Goal: Task Accomplishment & Management: Use online tool/utility

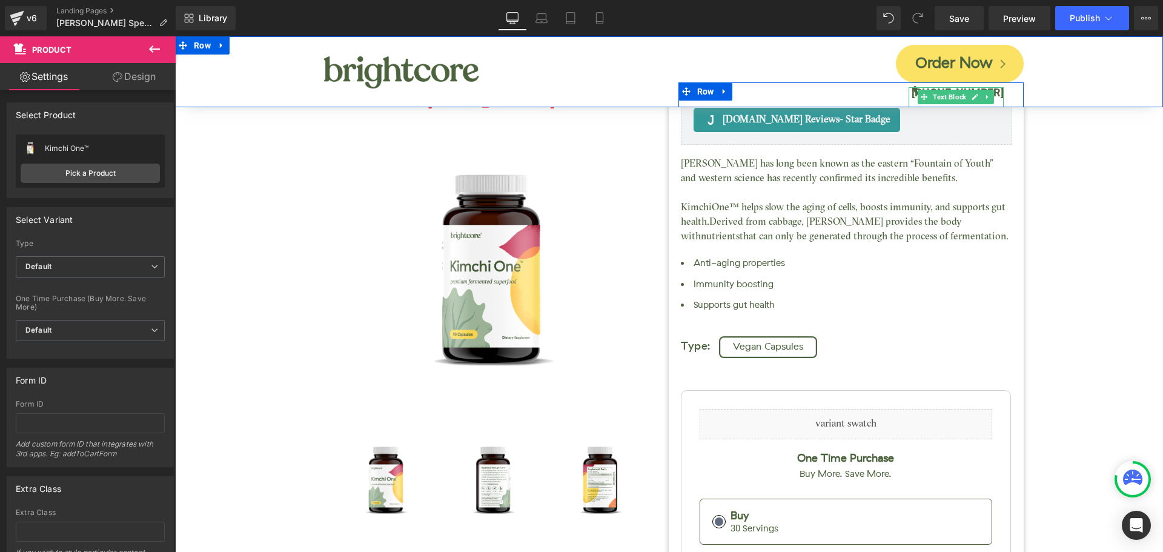
click at [994, 93] on b "[PHONE_NUMBER]" at bounding box center [957, 92] width 92 height 13
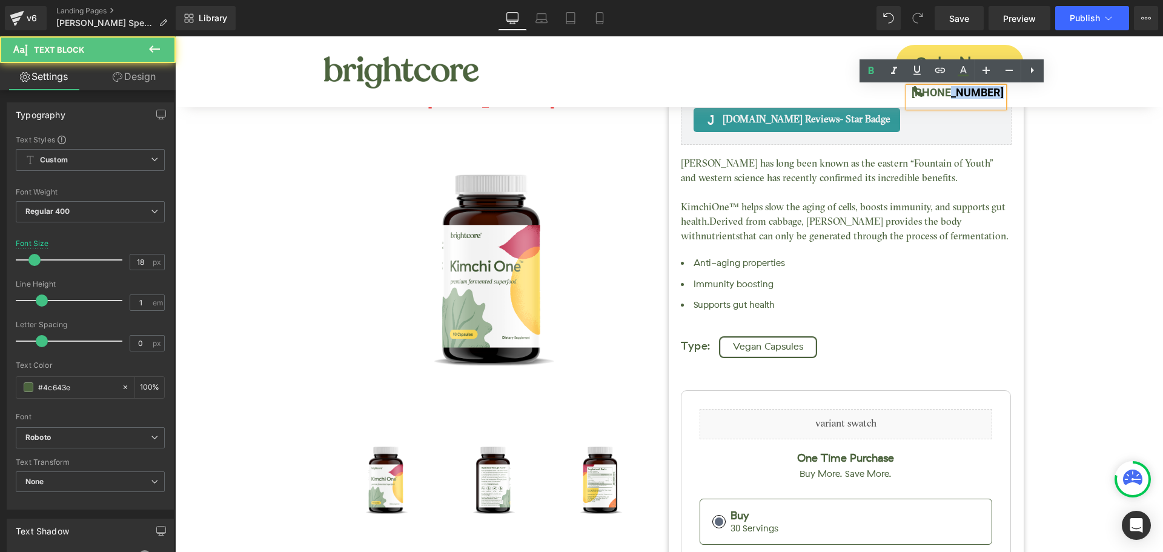
drag, startPoint x: 951, startPoint y: 94, endPoint x: 1019, endPoint y: 87, distance: 68.8
click at [1019, 87] on div "Order Now Button Icon [PHONE_NUMBER] Text [GEOGRAPHIC_DATA]" at bounding box center [850, 71] width 363 height 71
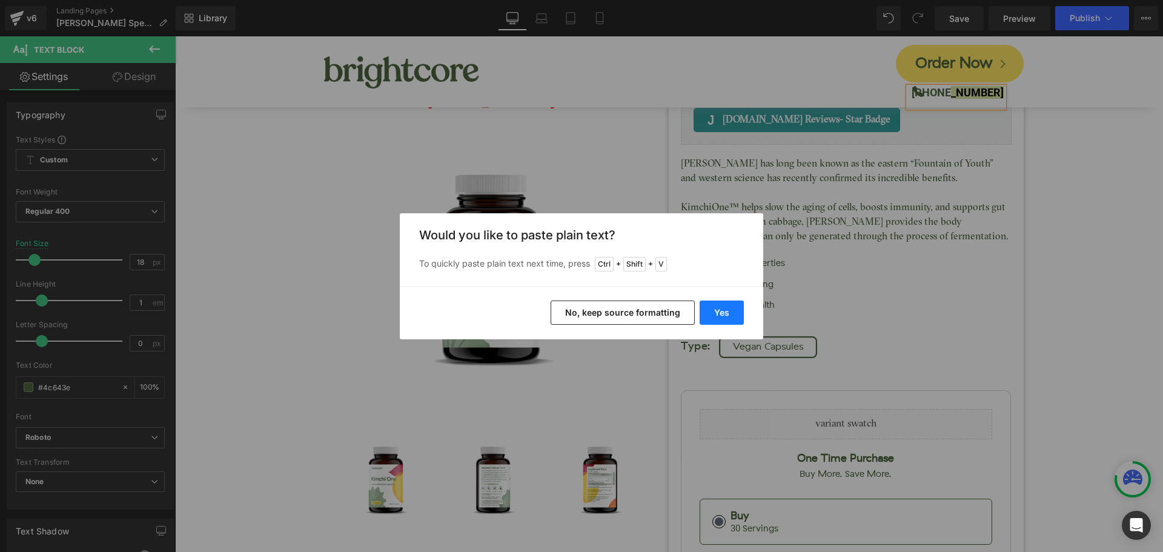
click at [730, 310] on button "Yes" at bounding box center [722, 312] width 44 height 24
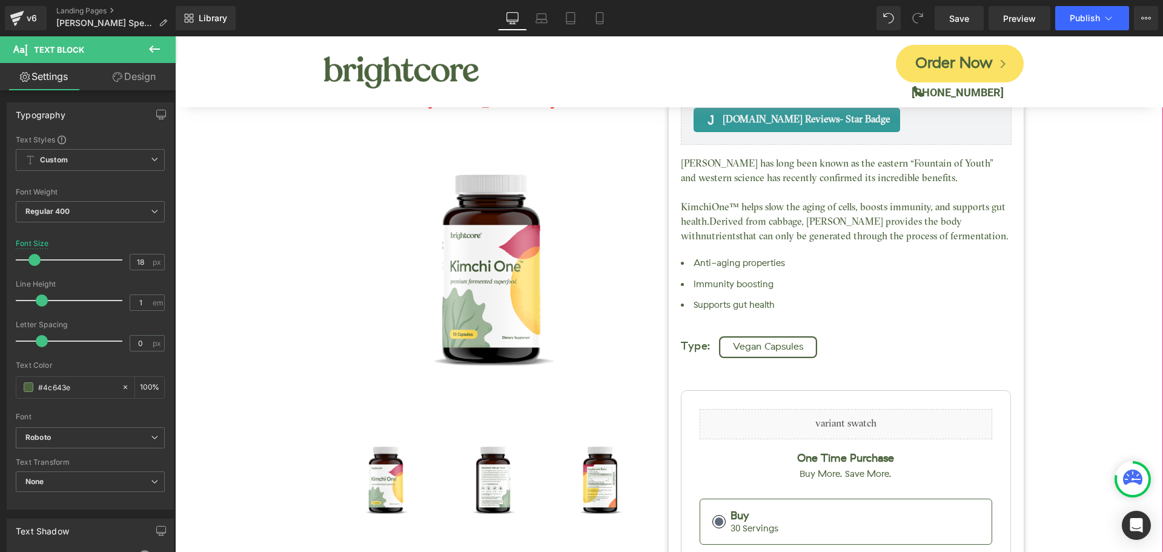
click at [1077, 230] on div "Kimchi One™ (P) Title [DOMAIN_NAME] Reviews - Star Badge [DOMAIN_NAME] Reviews …" at bounding box center [669, 419] width 976 height 859
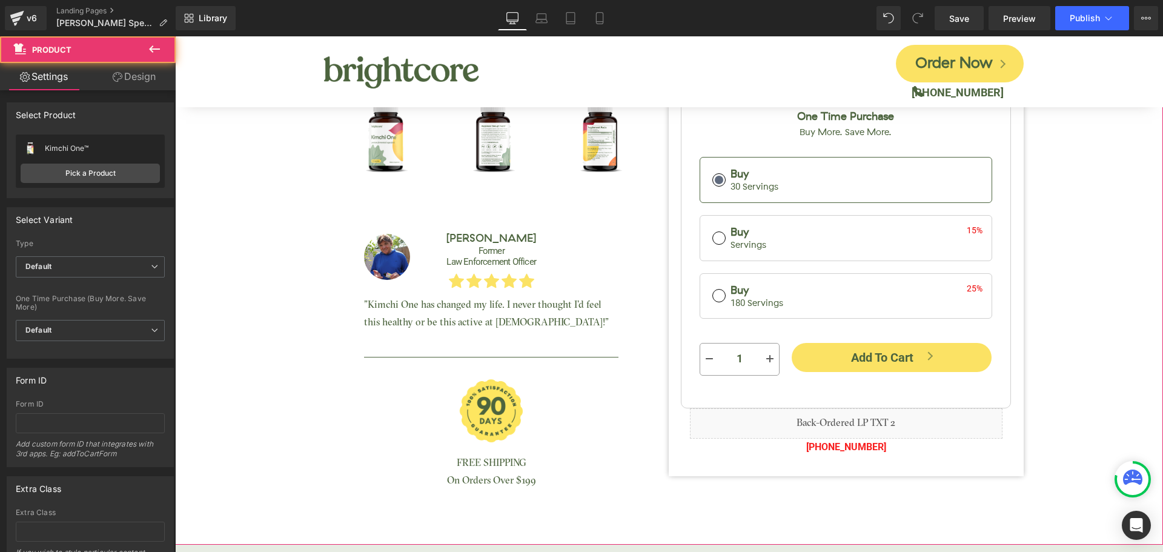
scroll to position [424, 0]
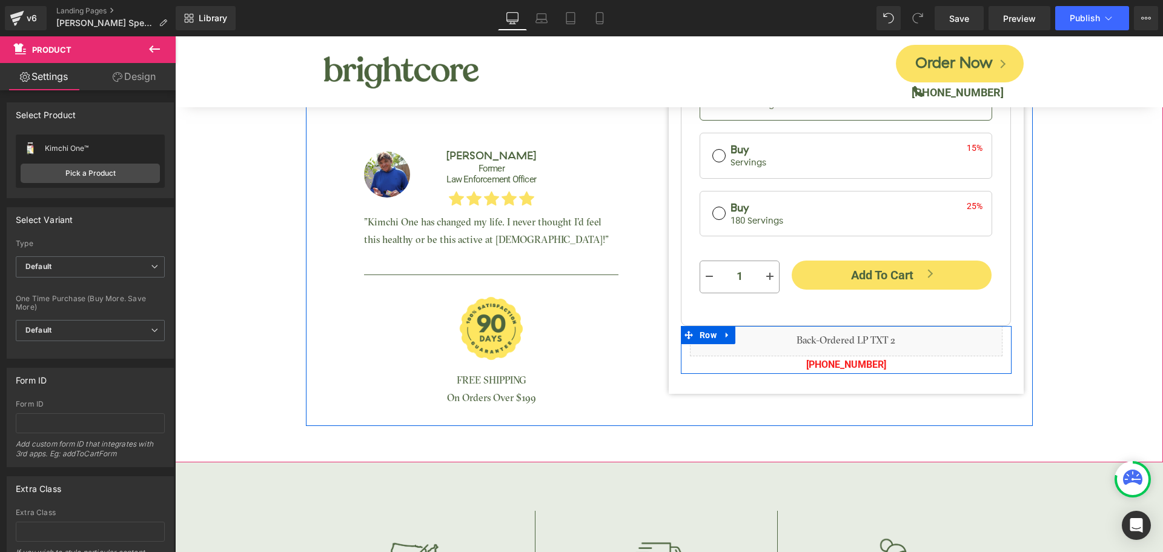
click at [891, 367] on p "[PHONE_NUMBER]" at bounding box center [846, 365] width 313 height 18
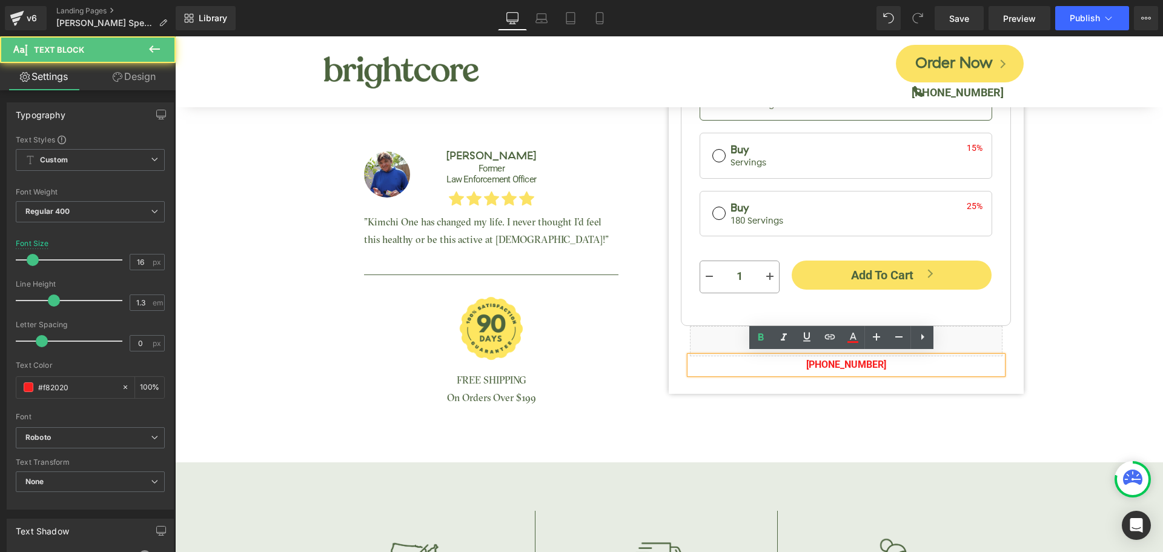
drag, startPoint x: 833, startPoint y: 363, endPoint x: 904, endPoint y: 358, distance: 70.4
click at [902, 359] on p "[PHONE_NUMBER]" at bounding box center [846, 365] width 313 height 18
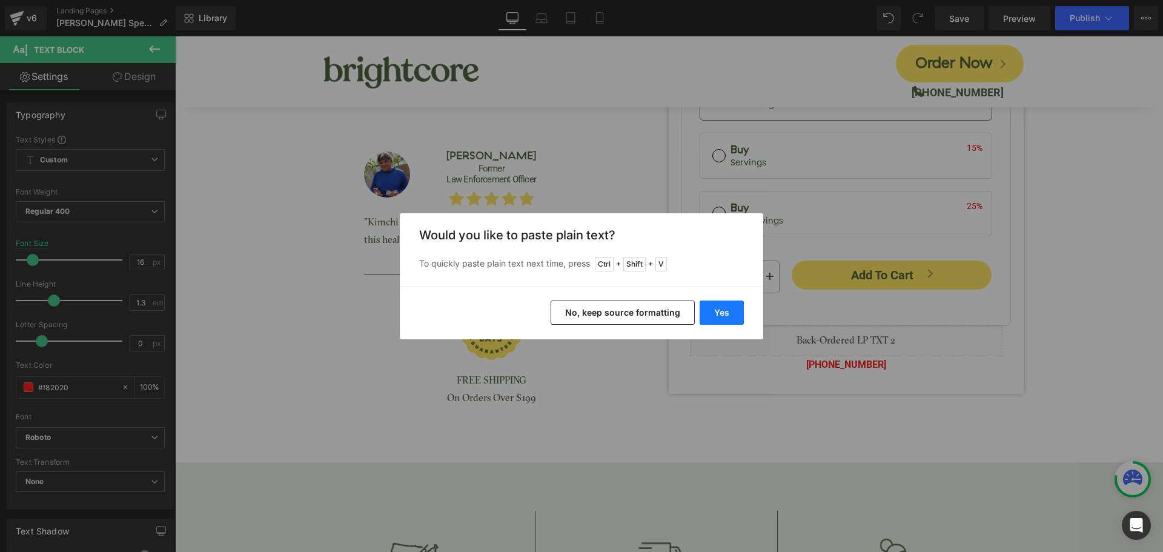
click at [736, 313] on button "Yes" at bounding box center [722, 312] width 44 height 24
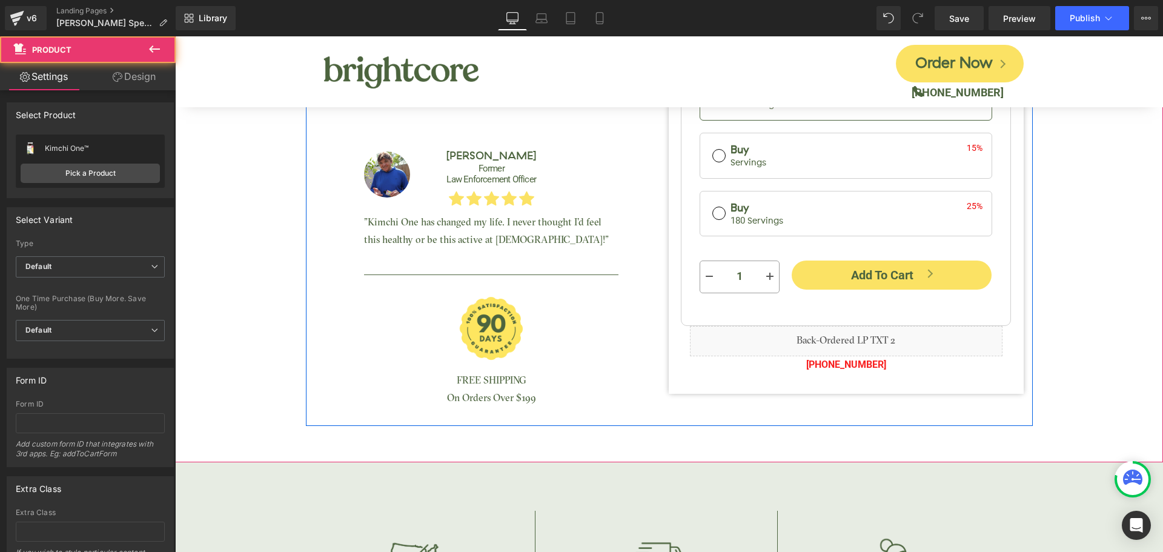
scroll to position [727, 0]
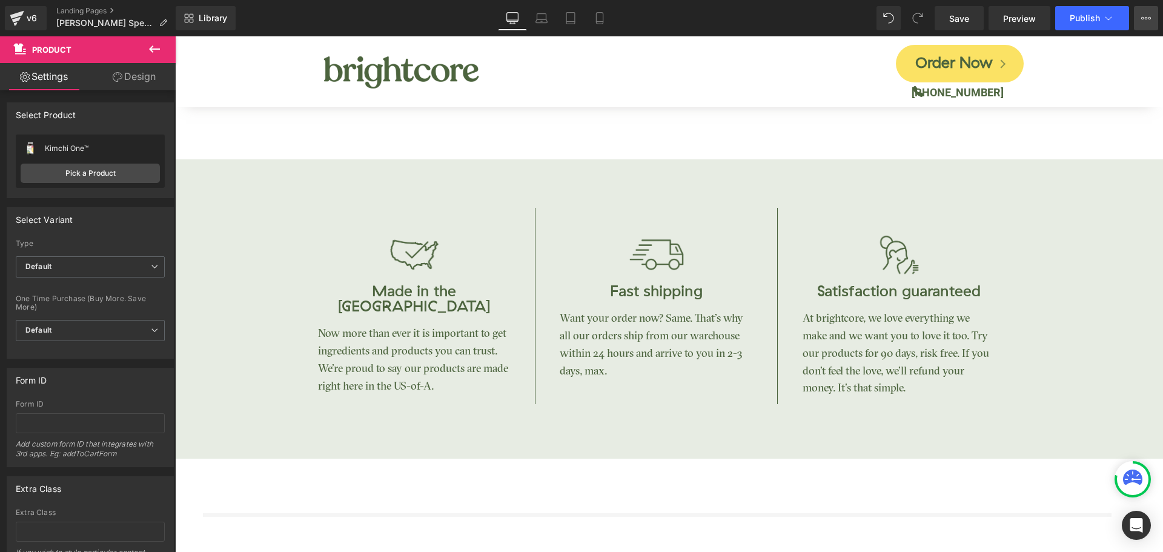
click at [1153, 13] on button "View Live Page View with current Template Save Template to Library Schedule Pub…" at bounding box center [1146, 18] width 24 height 24
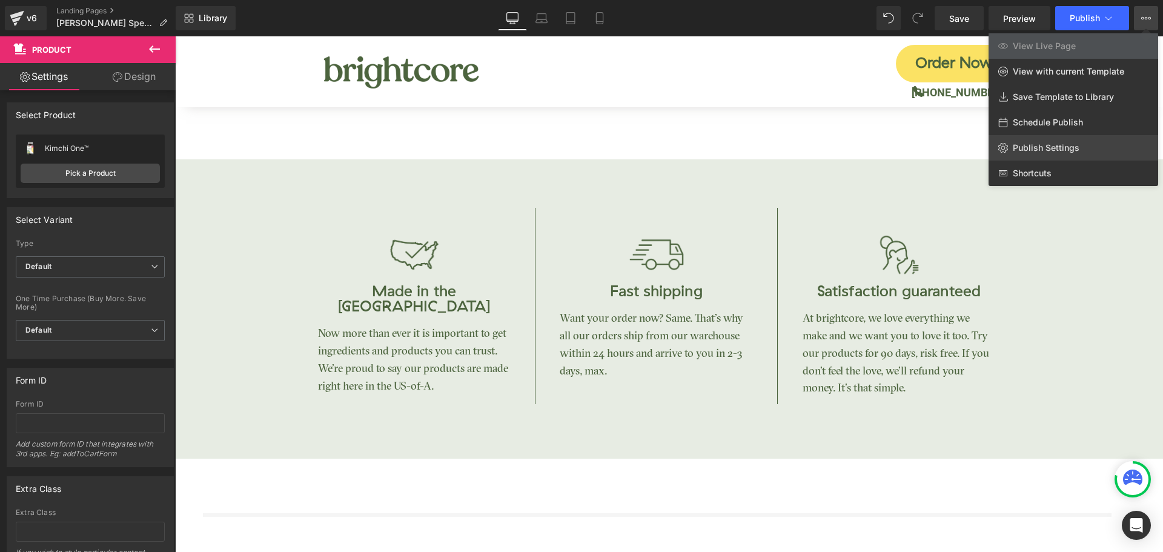
click at [1054, 147] on span "Publish Settings" at bounding box center [1046, 147] width 67 height 11
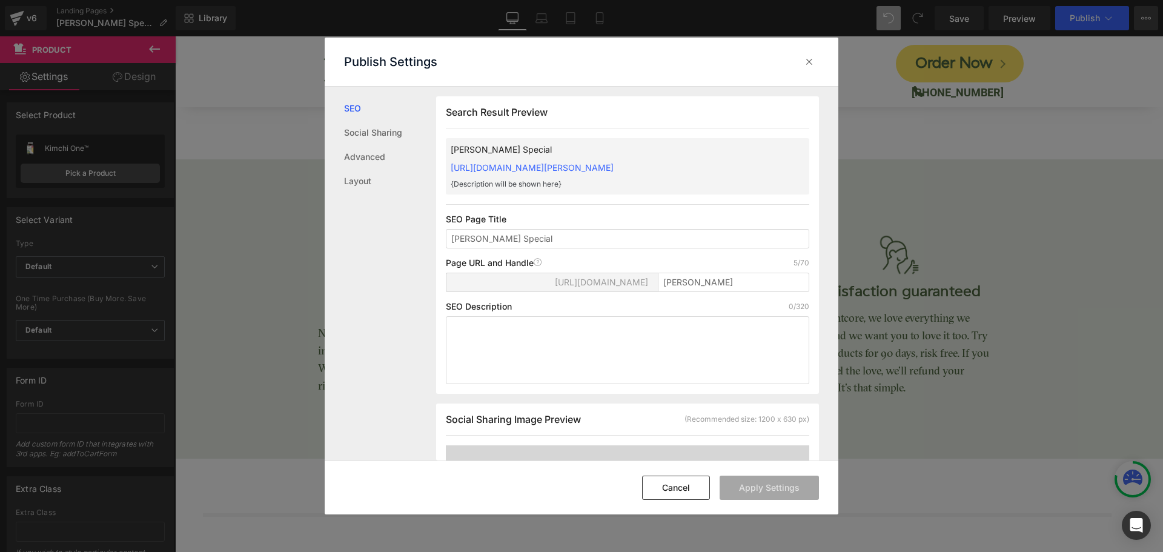
scroll to position [1, 0]
click at [807, 65] on icon at bounding box center [809, 62] width 12 height 12
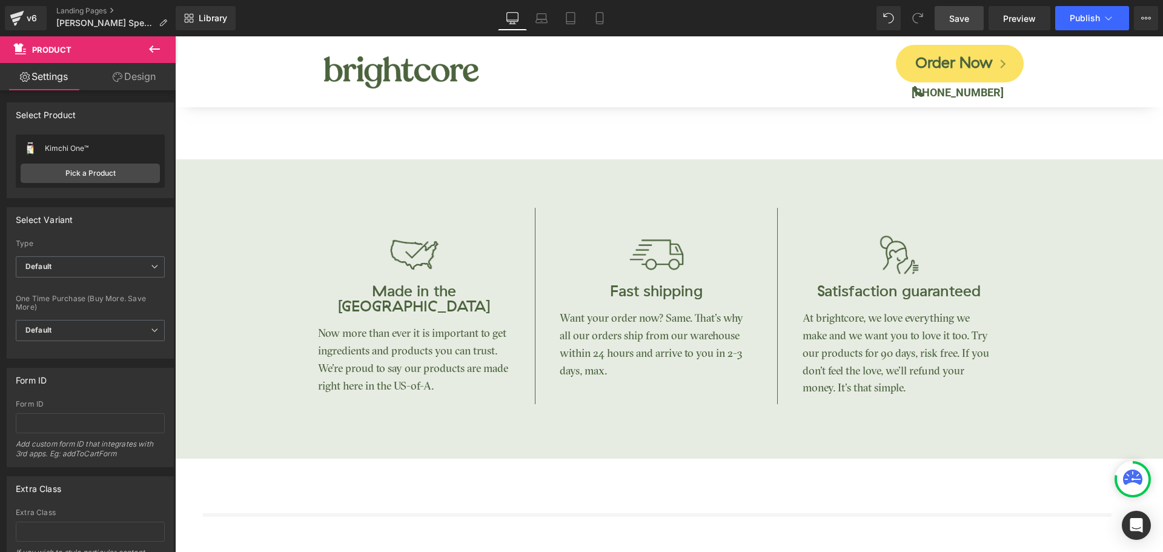
click at [978, 22] on link "Save" at bounding box center [958, 18] width 49 height 24
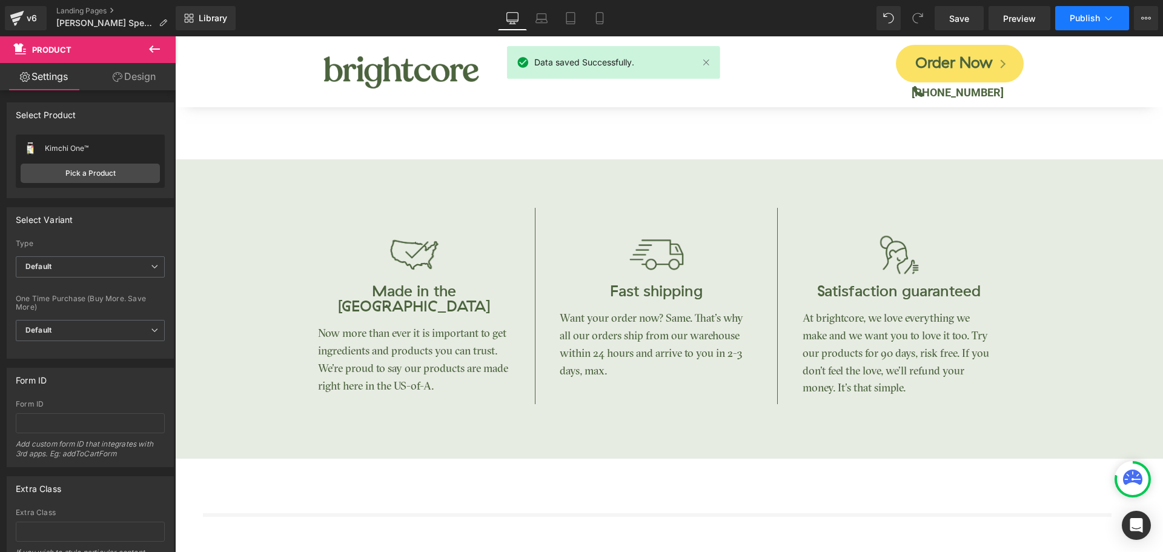
click at [1079, 20] on span "Publish" at bounding box center [1085, 18] width 30 height 10
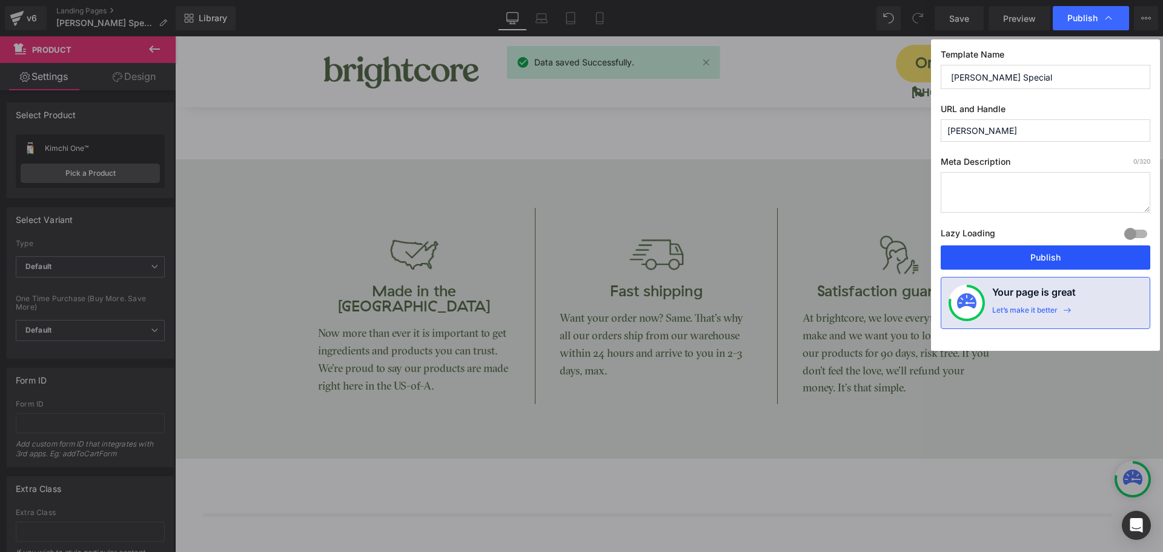
click at [1040, 257] on button "Publish" at bounding box center [1046, 257] width 210 height 24
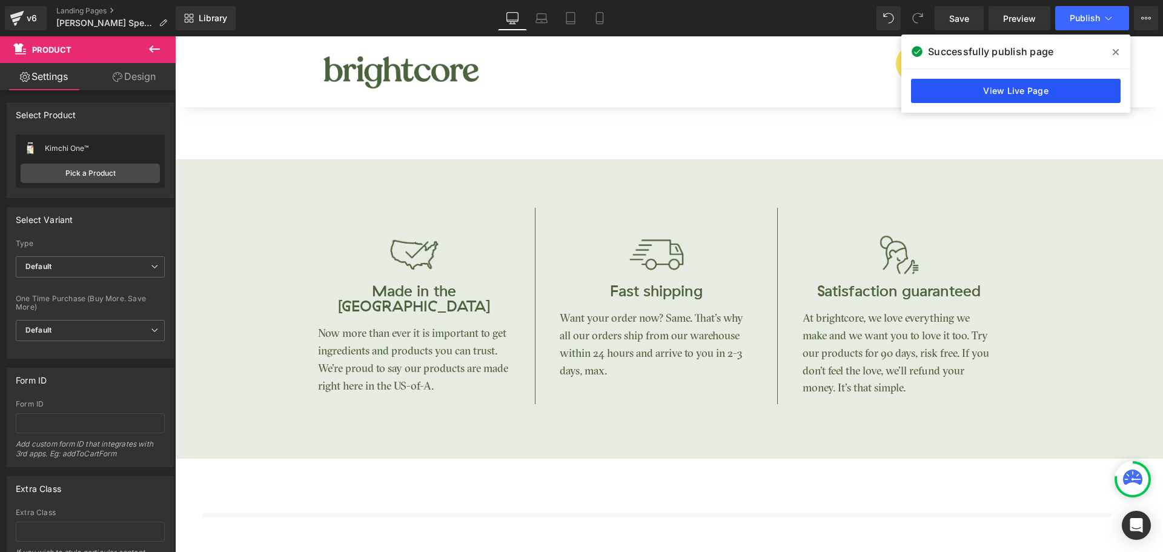
click at [1042, 94] on link "View Live Page" at bounding box center [1016, 91] width 210 height 24
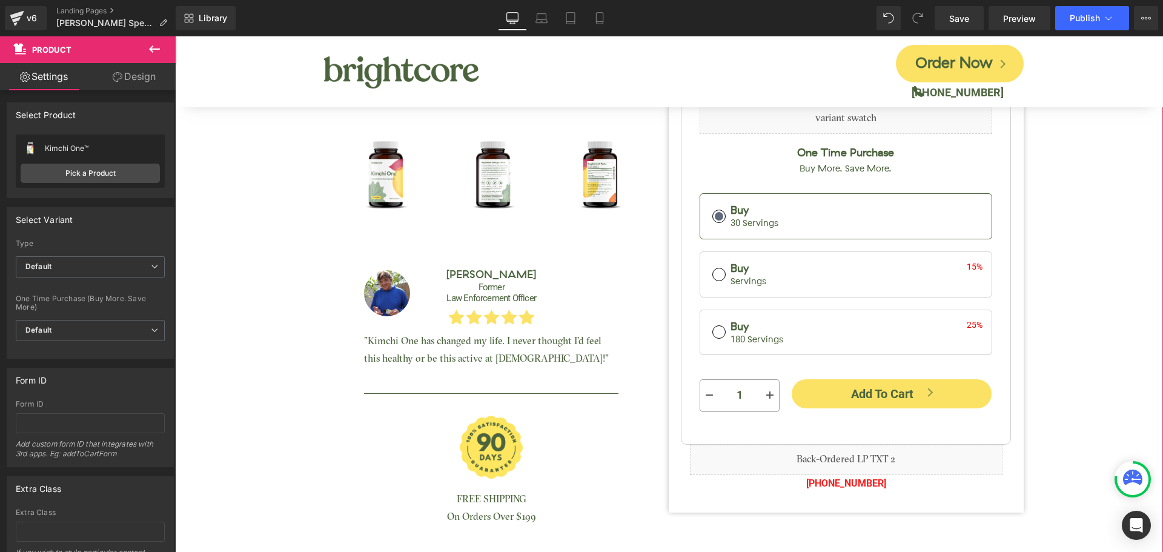
scroll to position [303, 0]
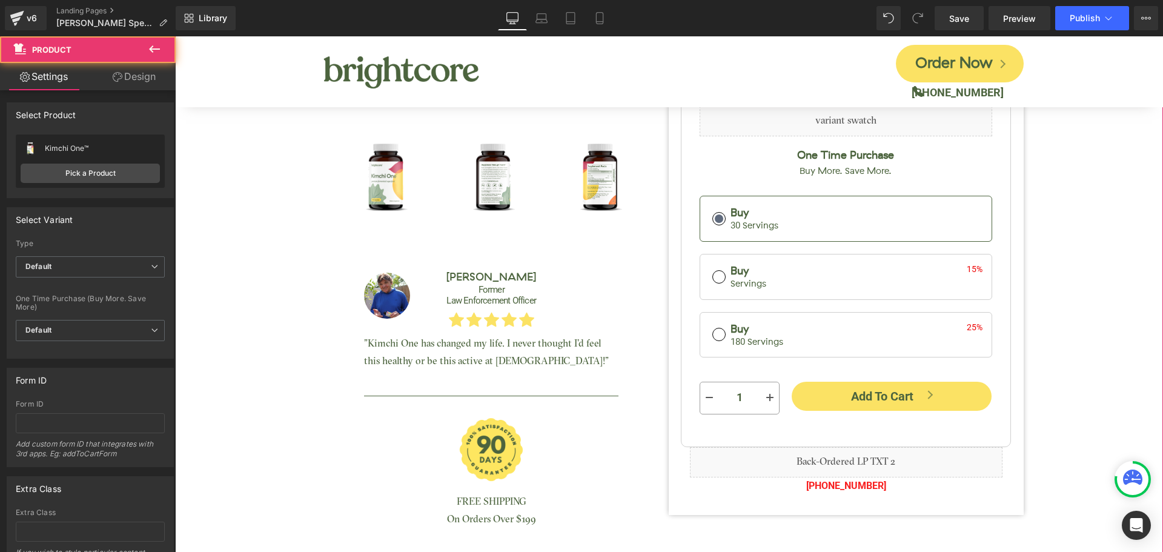
click at [1097, 197] on div "Kimchi One™ (P) Title [DOMAIN_NAME] Reviews - Star Badge [DOMAIN_NAME] Reviews …" at bounding box center [669, 116] width 976 height 859
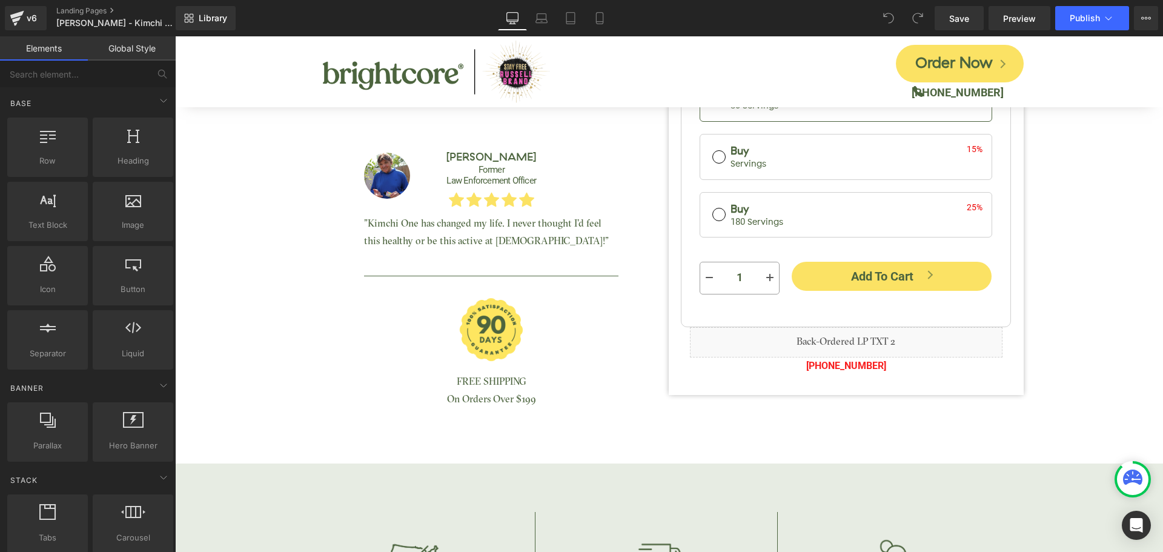
scroll to position [424, 0]
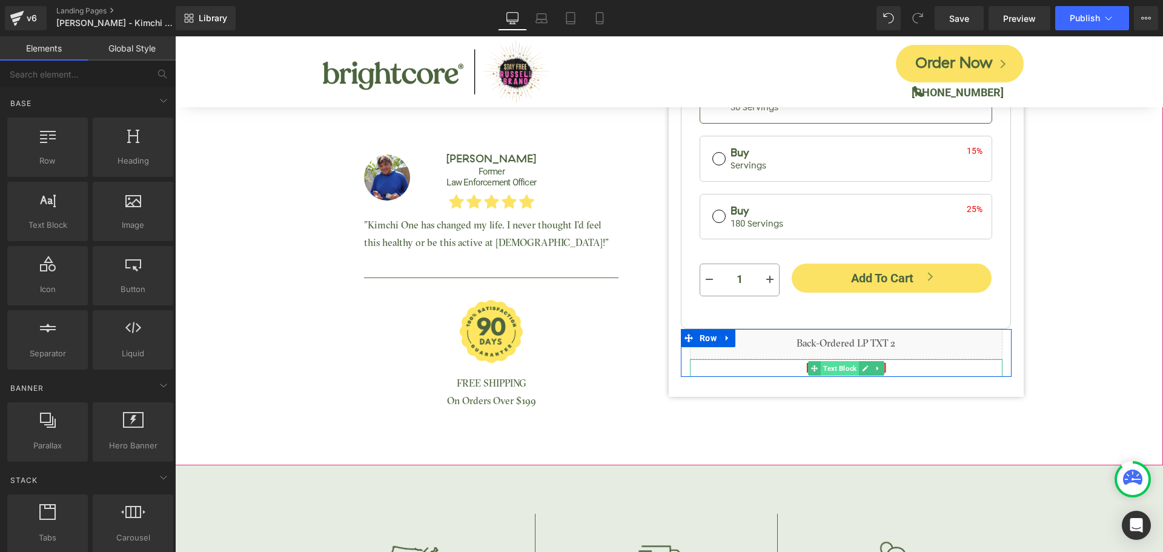
click at [845, 369] on span "Text Block" at bounding box center [840, 368] width 38 height 15
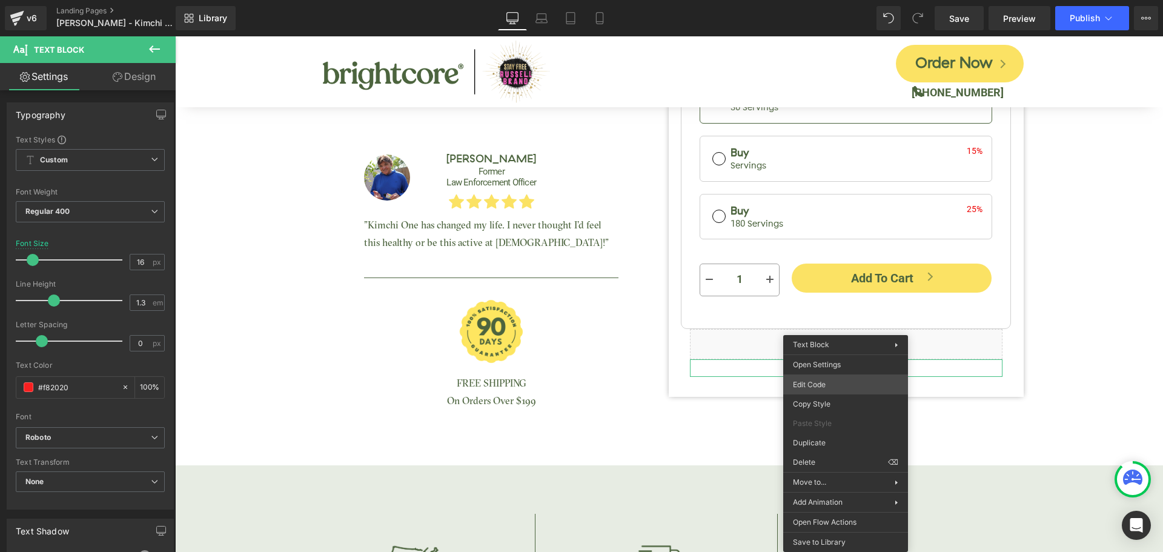
click at [826, 0] on div "Text Block You are previewing how the will restyle your page. You can not edit …" at bounding box center [581, 0] width 1163 height 0
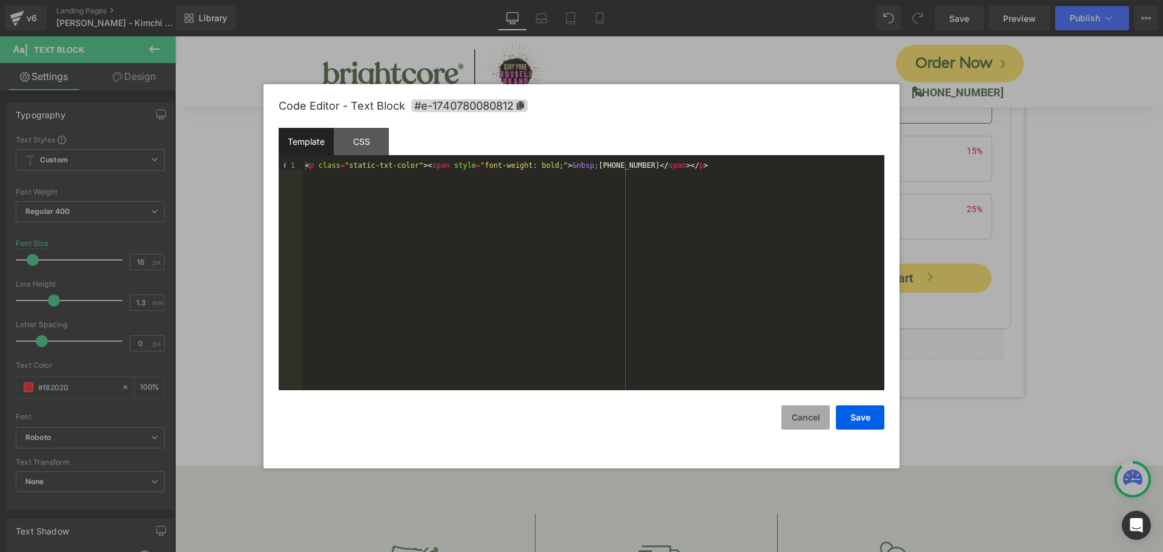
click at [801, 416] on button "Cancel" at bounding box center [805, 417] width 48 height 24
click at [817, 0] on div "Text Block You are previewing how the will restyle your page. You can not edit …" at bounding box center [581, 0] width 1163 height 0
click at [359, 142] on div "CSS" at bounding box center [361, 141] width 55 height 27
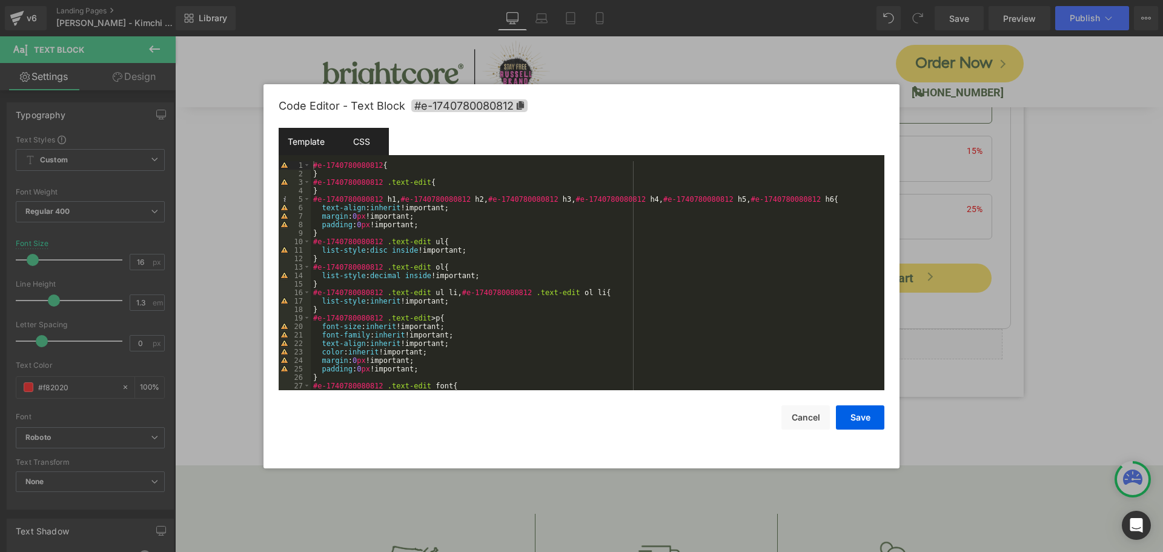
click at [320, 139] on div "Template" at bounding box center [306, 141] width 55 height 27
